Goal: Information Seeking & Learning: Learn about a topic

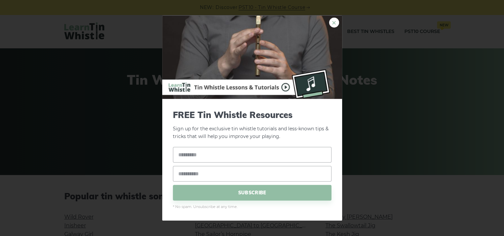
click at [336, 22] on link "×" at bounding box center [334, 23] width 10 height 10
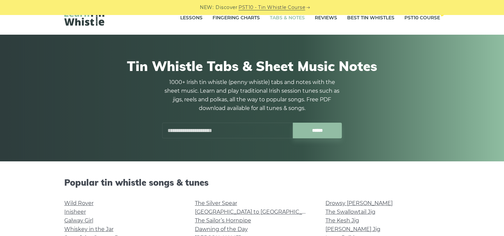
scroll to position [13, 0]
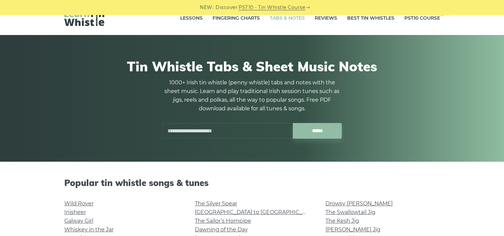
click at [200, 135] on input "text" at bounding box center [227, 131] width 131 height 16
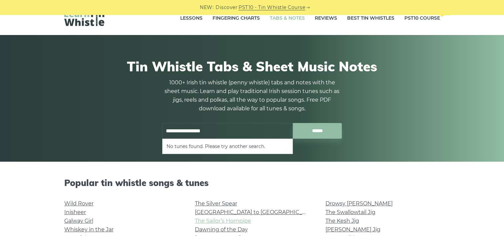
type input "**********"
click at [213, 222] on link "The Sailor’s Hornpipe" at bounding box center [223, 221] width 56 height 6
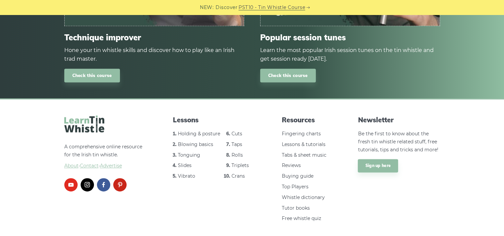
scroll to position [791, 0]
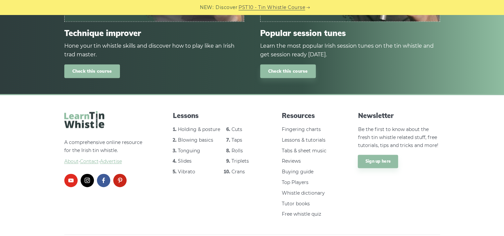
click at [94, 64] on link "Check this course" at bounding box center [92, 71] width 56 height 14
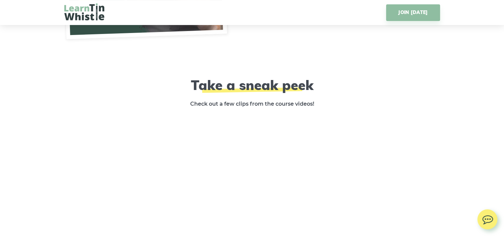
scroll to position [1013, 0]
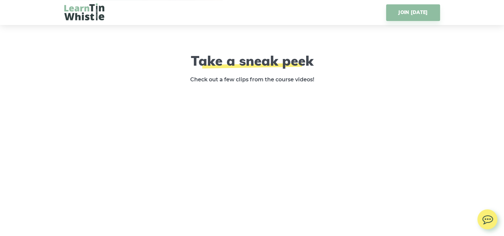
scroll to position [1026, 0]
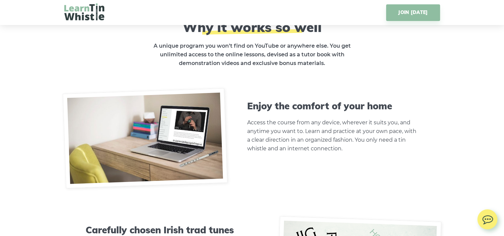
scroll to position [1840, 0]
